Goal: Task Accomplishment & Management: Complete application form

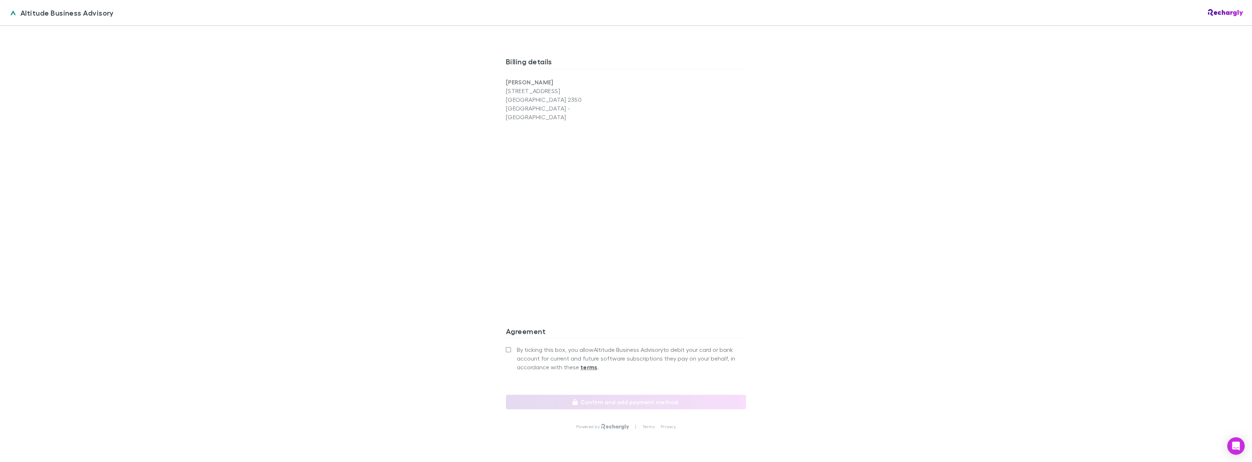
scroll to position [472, 0]
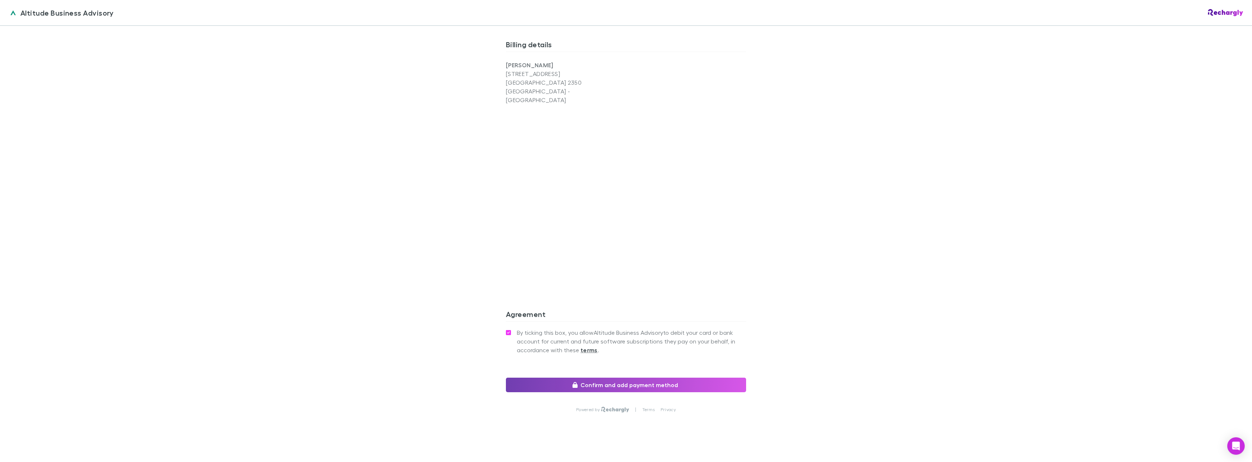
click at [634, 378] on button "Confirm and add payment method" at bounding box center [626, 385] width 240 height 15
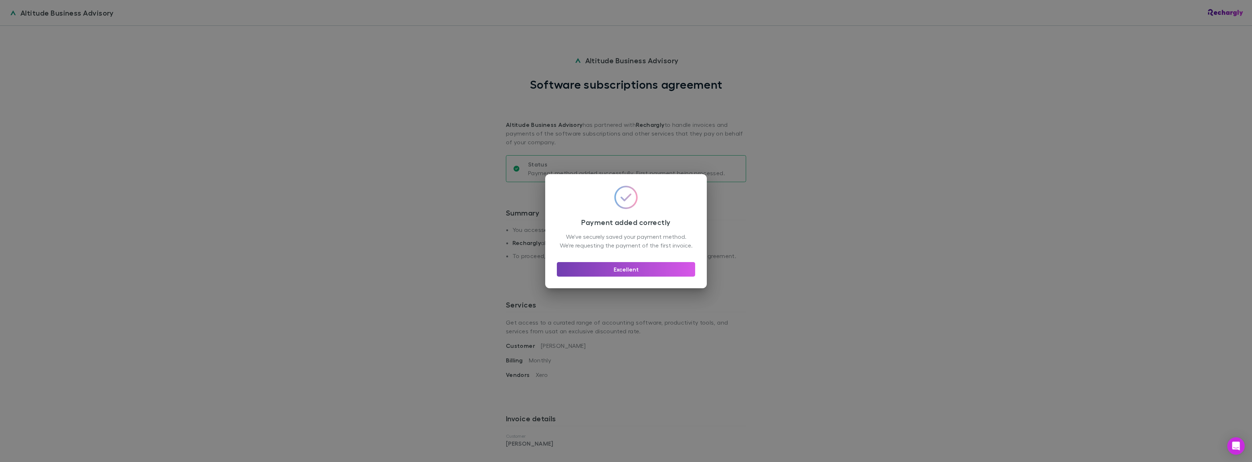
click at [626, 277] on button "Excellent" at bounding box center [626, 269] width 138 height 15
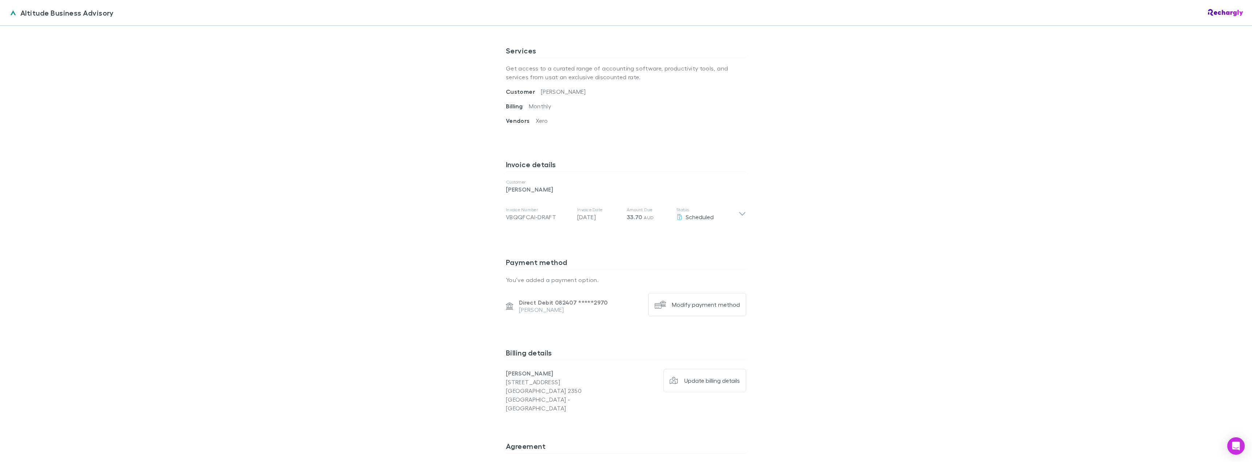
scroll to position [255, 0]
click at [743, 216] on icon at bounding box center [742, 214] width 8 height 9
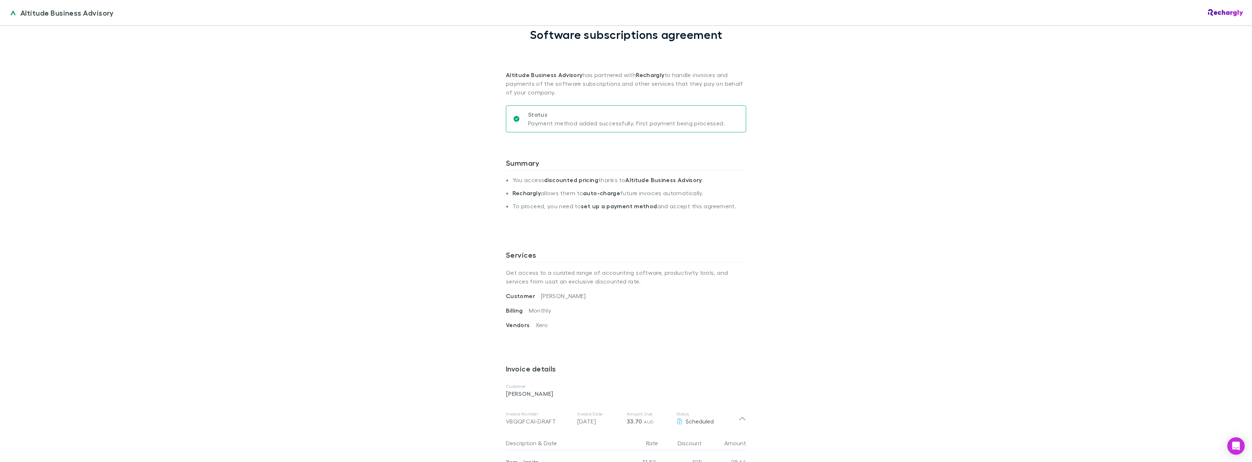
scroll to position [0, 0]
